Goal: Obtain resource: Obtain resource

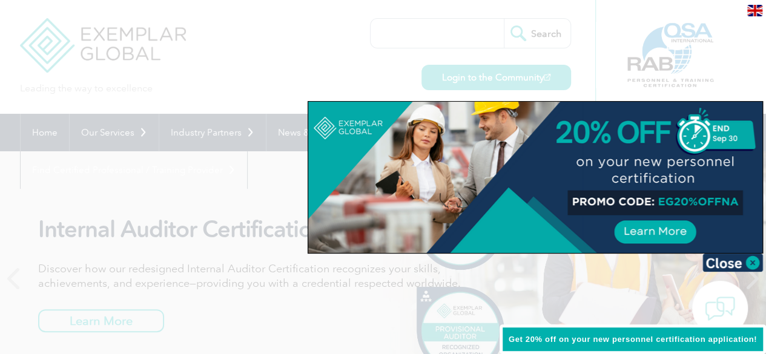
click at [748, 261] on img at bounding box center [732, 263] width 61 height 18
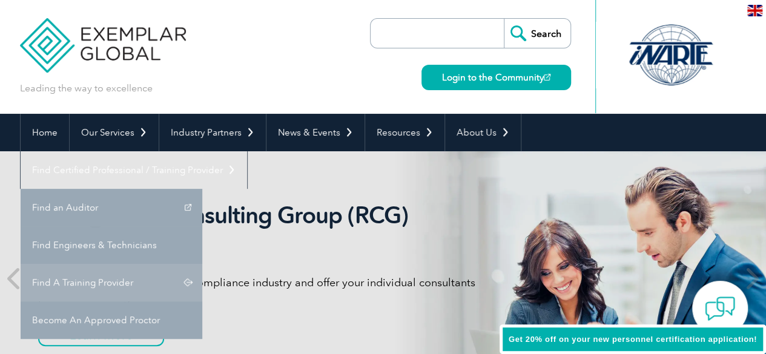
click at [202, 264] on link "Find A Training Provider" at bounding box center [112, 283] width 182 height 38
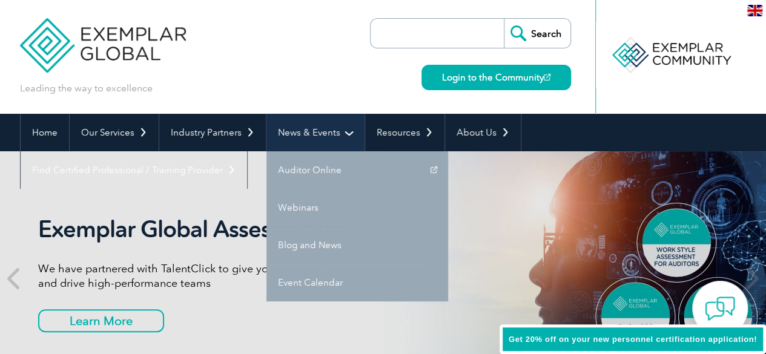
drag, startPoint x: 286, startPoint y: 142, endPoint x: 289, endPoint y: 119, distance: 23.2
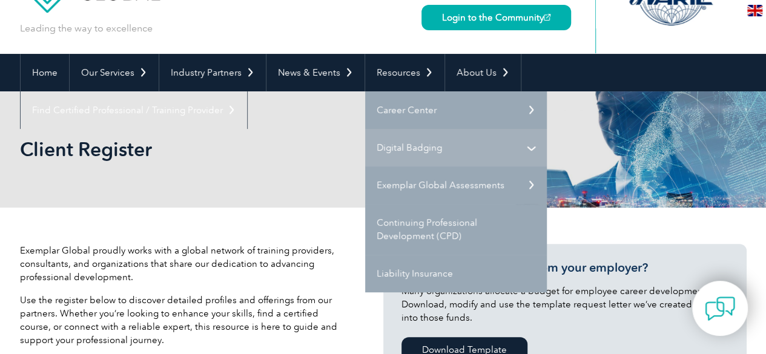
scroll to position [121, 0]
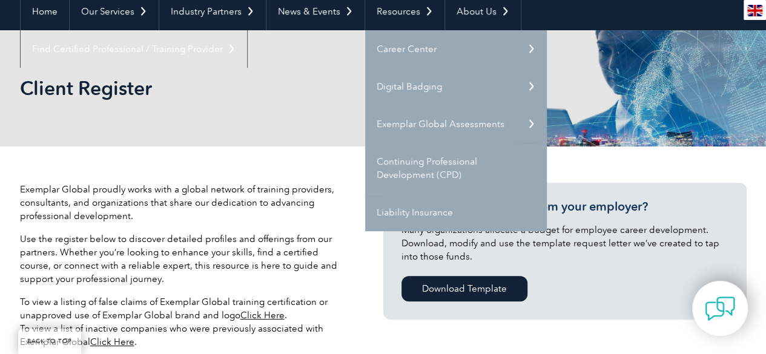
drag, startPoint x: 305, startPoint y: 154, endPoint x: 307, endPoint y: 146, distance: 8.7
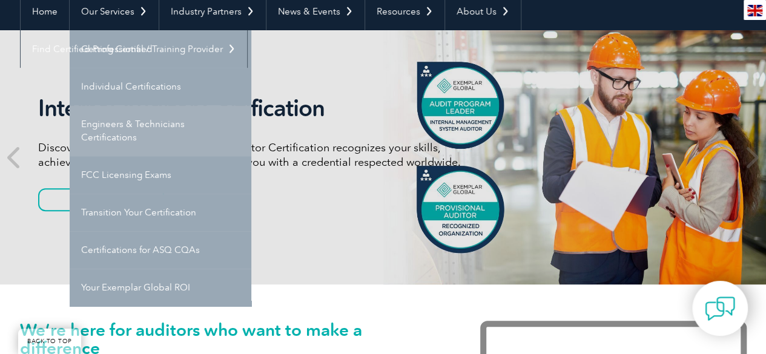
scroll to position [182, 0]
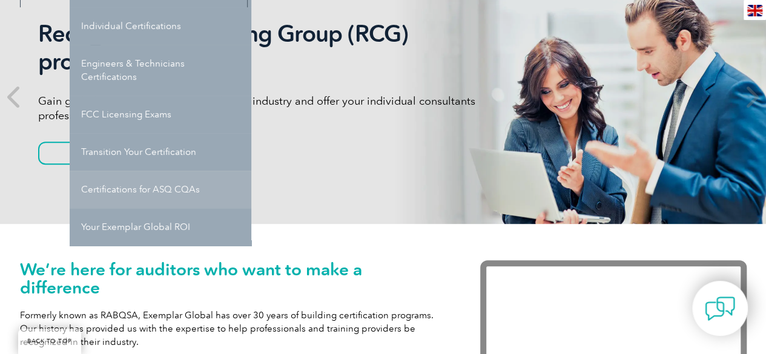
click at [166, 189] on link "Certifications for ASQ CQAs" at bounding box center [161, 190] width 182 height 38
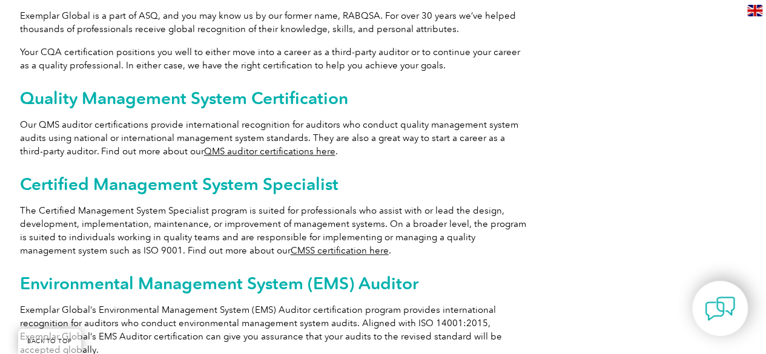
scroll to position [652, 0]
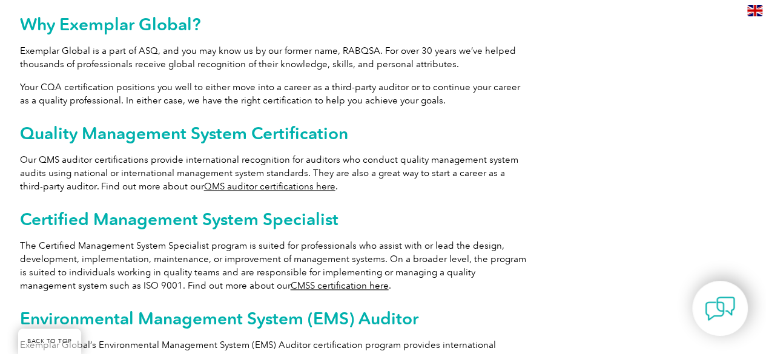
click at [270, 181] on link "QMS auditor certifications here" at bounding box center [269, 186] width 131 height 11
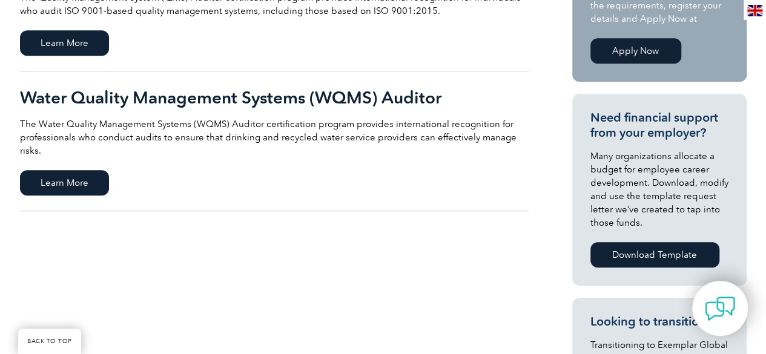
scroll to position [303, 0]
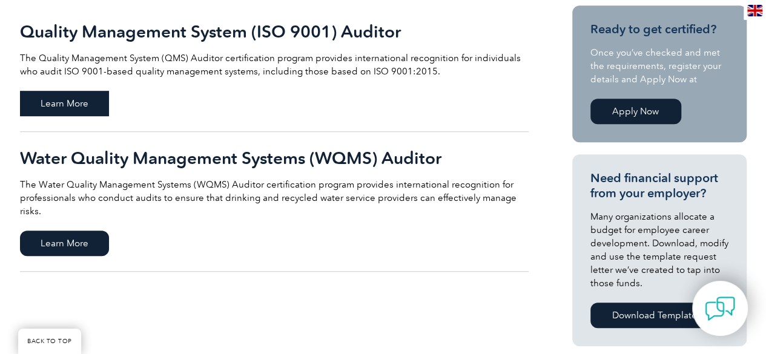
click at [33, 101] on span "Learn More" at bounding box center [64, 103] width 89 height 25
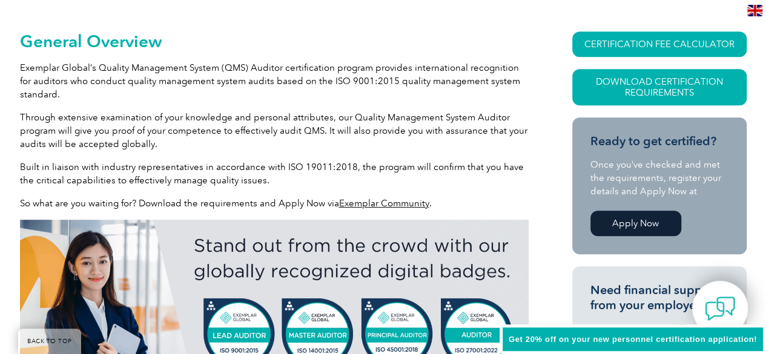
scroll to position [306, 0]
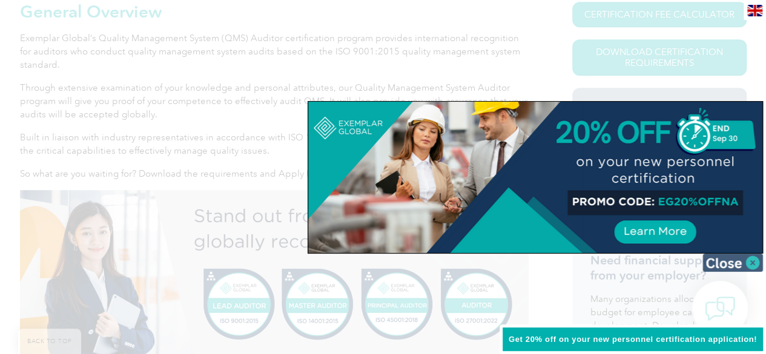
click at [736, 260] on img at bounding box center [732, 263] width 61 height 18
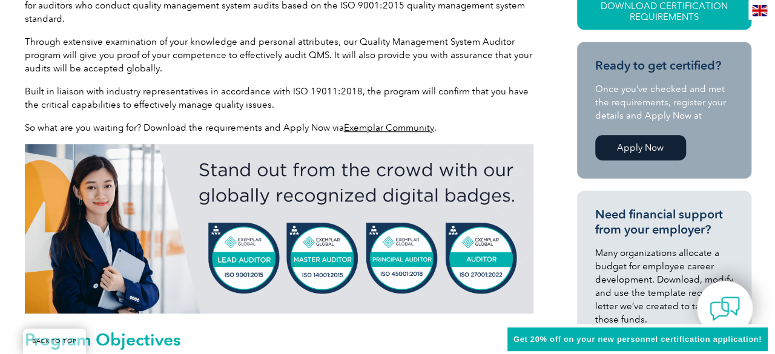
scroll to position [303, 0]
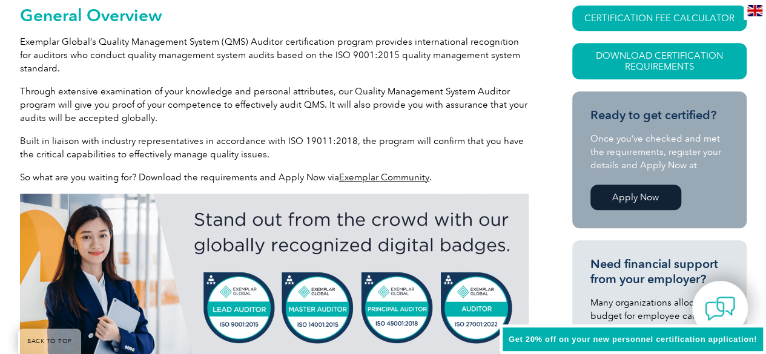
click at [723, 84] on div "CERTIFICATION FEE CALCULATOR Download Certification Requirements" at bounding box center [659, 48] width 174 height 86
click at [721, 64] on link "Download Certification Requirements" at bounding box center [659, 61] width 174 height 36
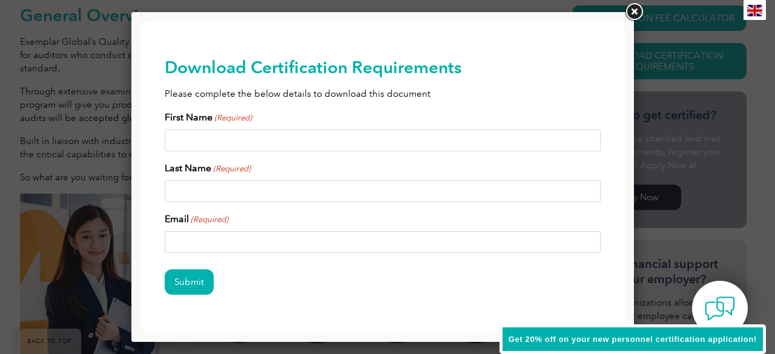
scroll to position [35, 0]
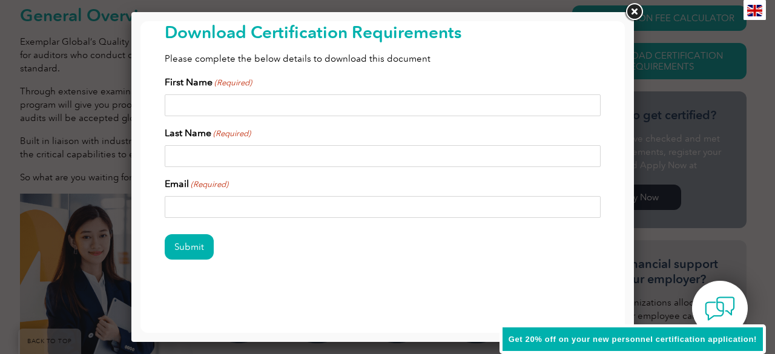
click at [304, 108] on input "First Name (Required)" at bounding box center [383, 105] width 436 height 22
type input "[PERSON_NAME]"
type input "Stagg"
type input "[EMAIL_ADDRESS][DOMAIN_NAME]"
click at [165, 234] on input "Submit" at bounding box center [189, 246] width 49 height 25
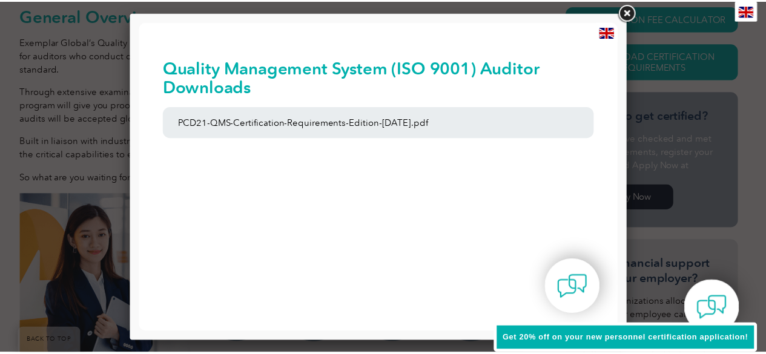
scroll to position [0, 0]
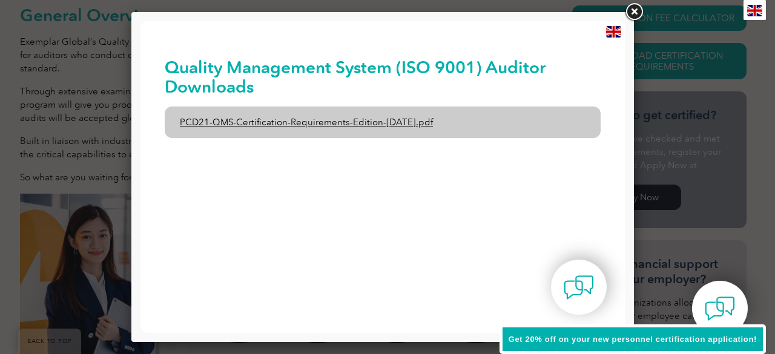
click at [357, 125] on link "PCD21-QMS-Certification-Requirements-Edition-[DATE].pdf" at bounding box center [383, 122] width 436 height 31
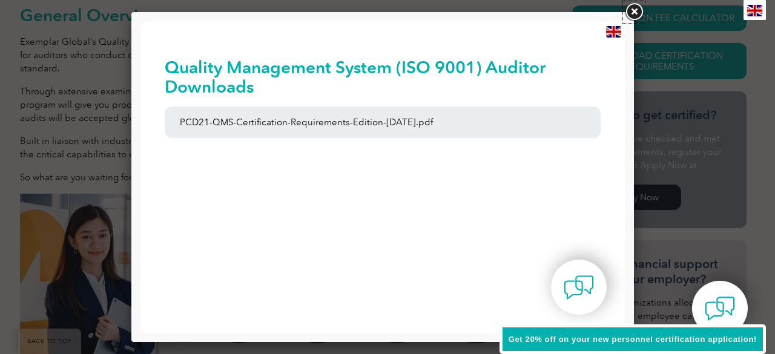
click at [0, 0] on link at bounding box center [0, 0] width 0 height 0
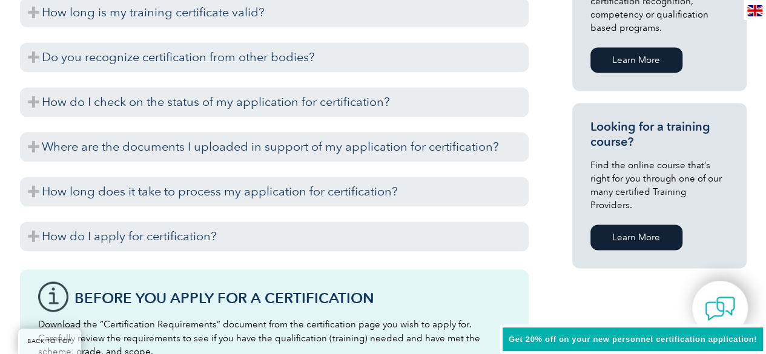
scroll to position [456, 0]
